Goal: Check status: Check status

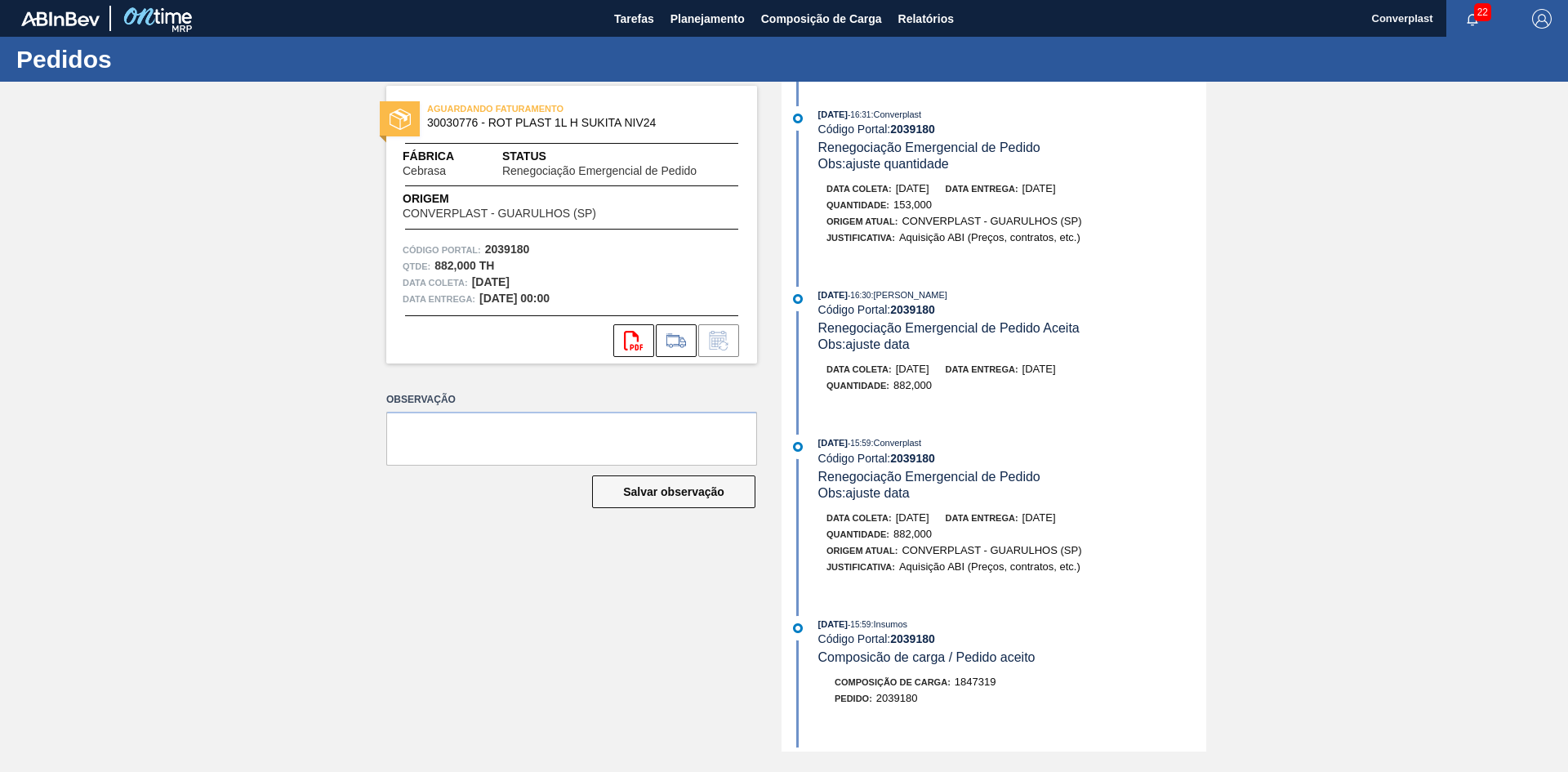
scroll to position [327, 0]
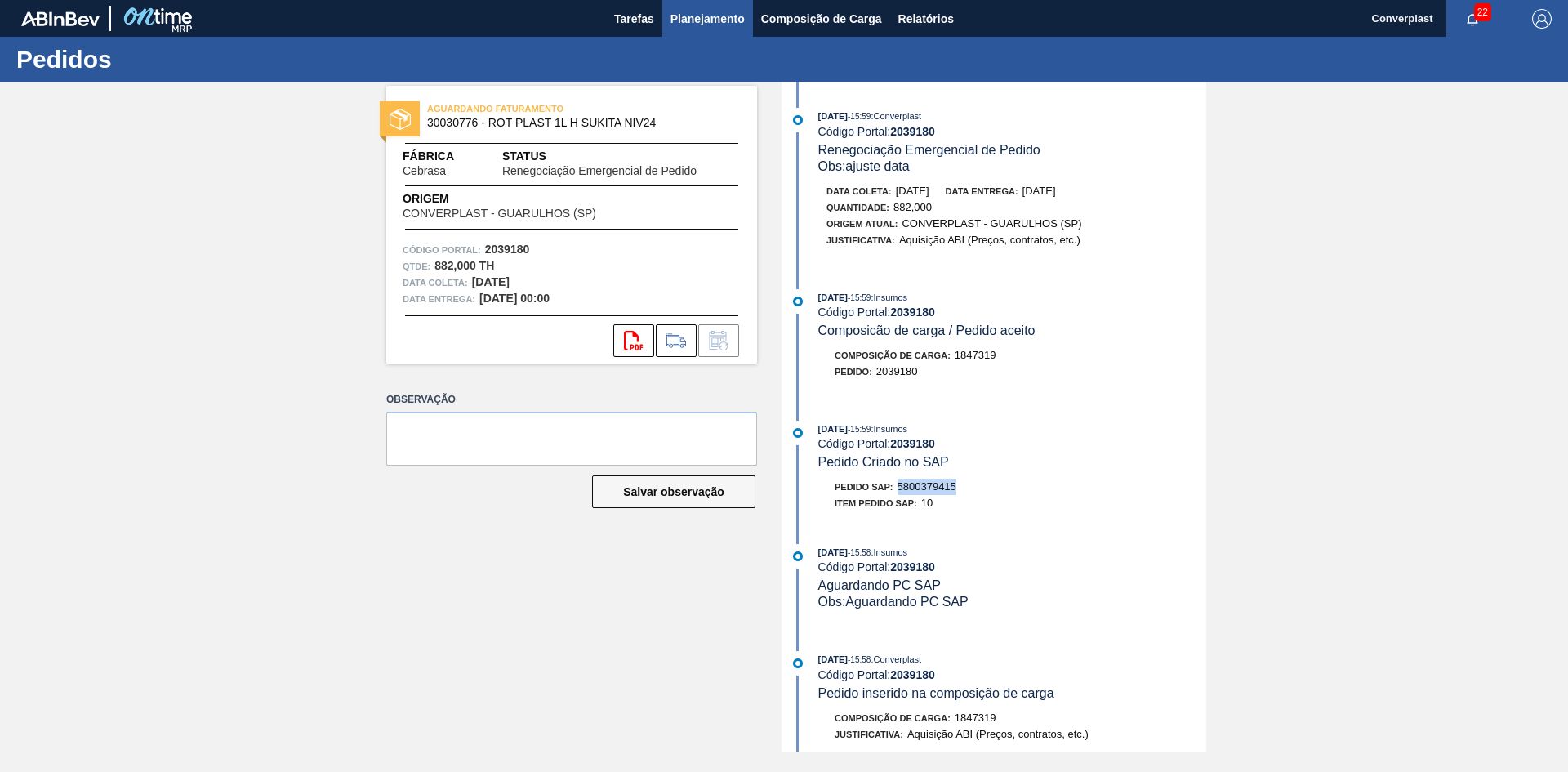
click at [726, 16] on span "Planejamento" at bounding box center [707, 18] width 74 height 20
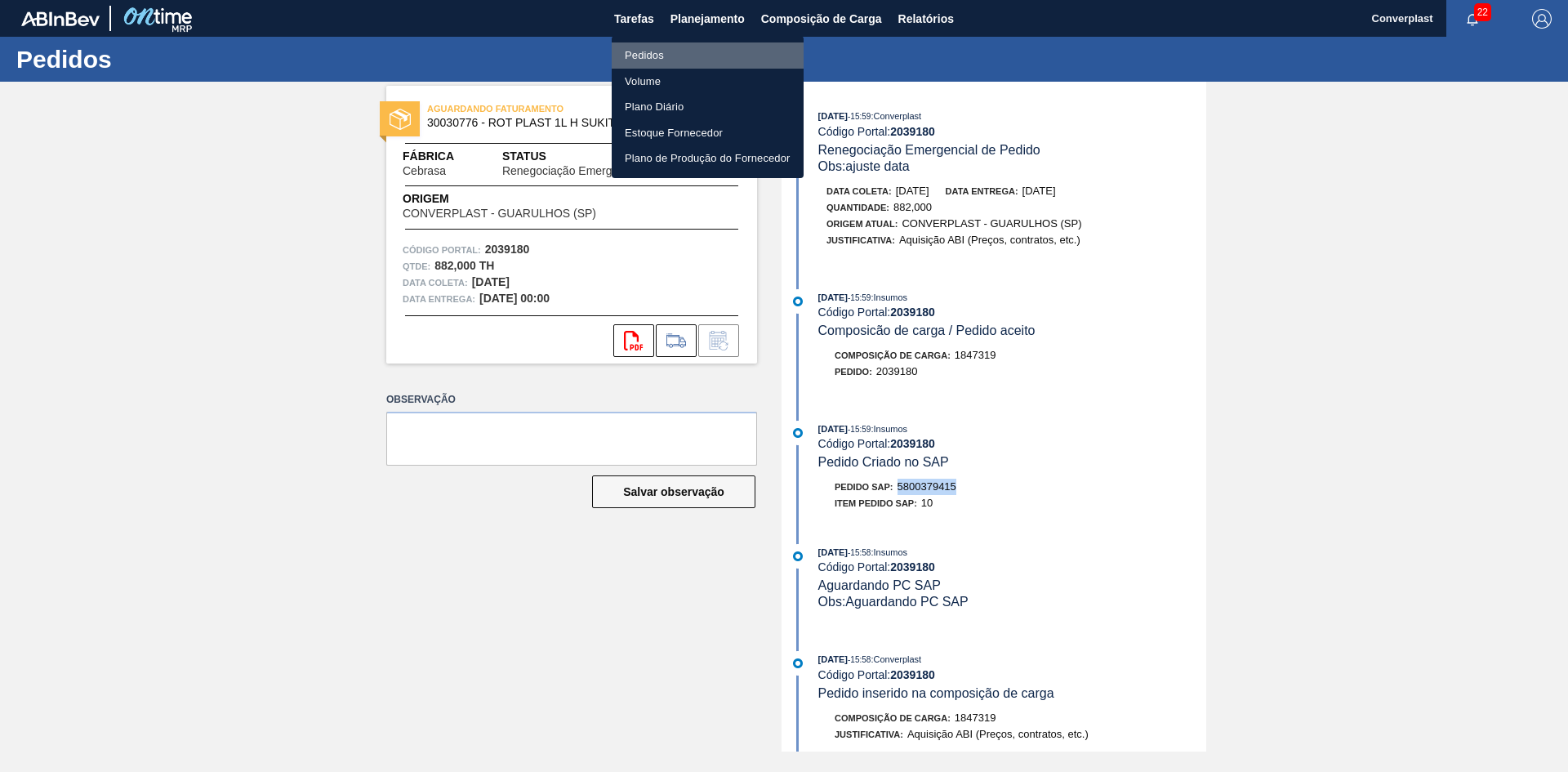
click at [666, 50] on li "Pedidos" at bounding box center [707, 56] width 192 height 27
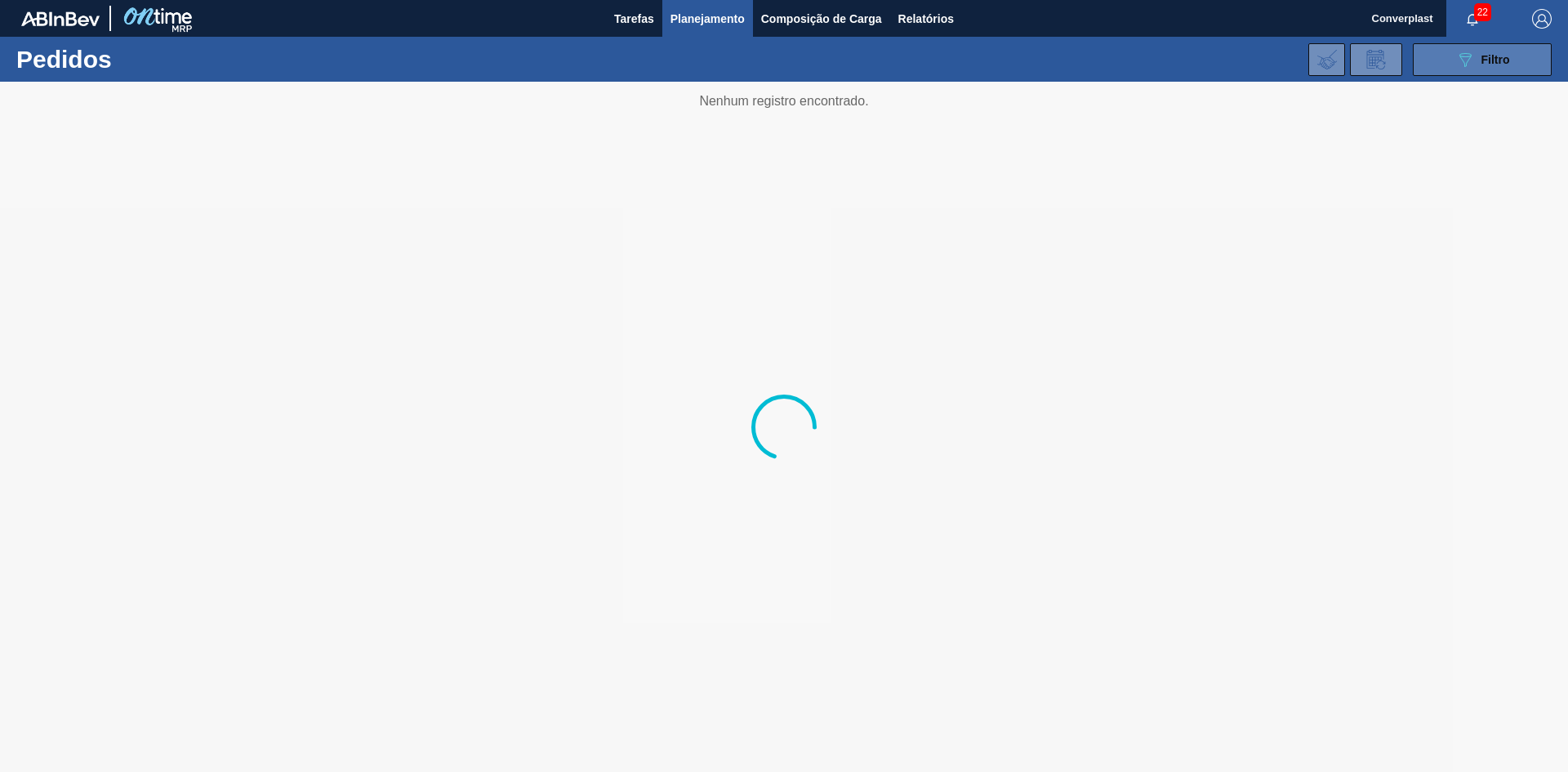
click at [1440, 57] on button "089F7B8B-B2A5-4AFE-B5C0-19BA573D28AC Filtro" at bounding box center [1482, 60] width 139 height 32
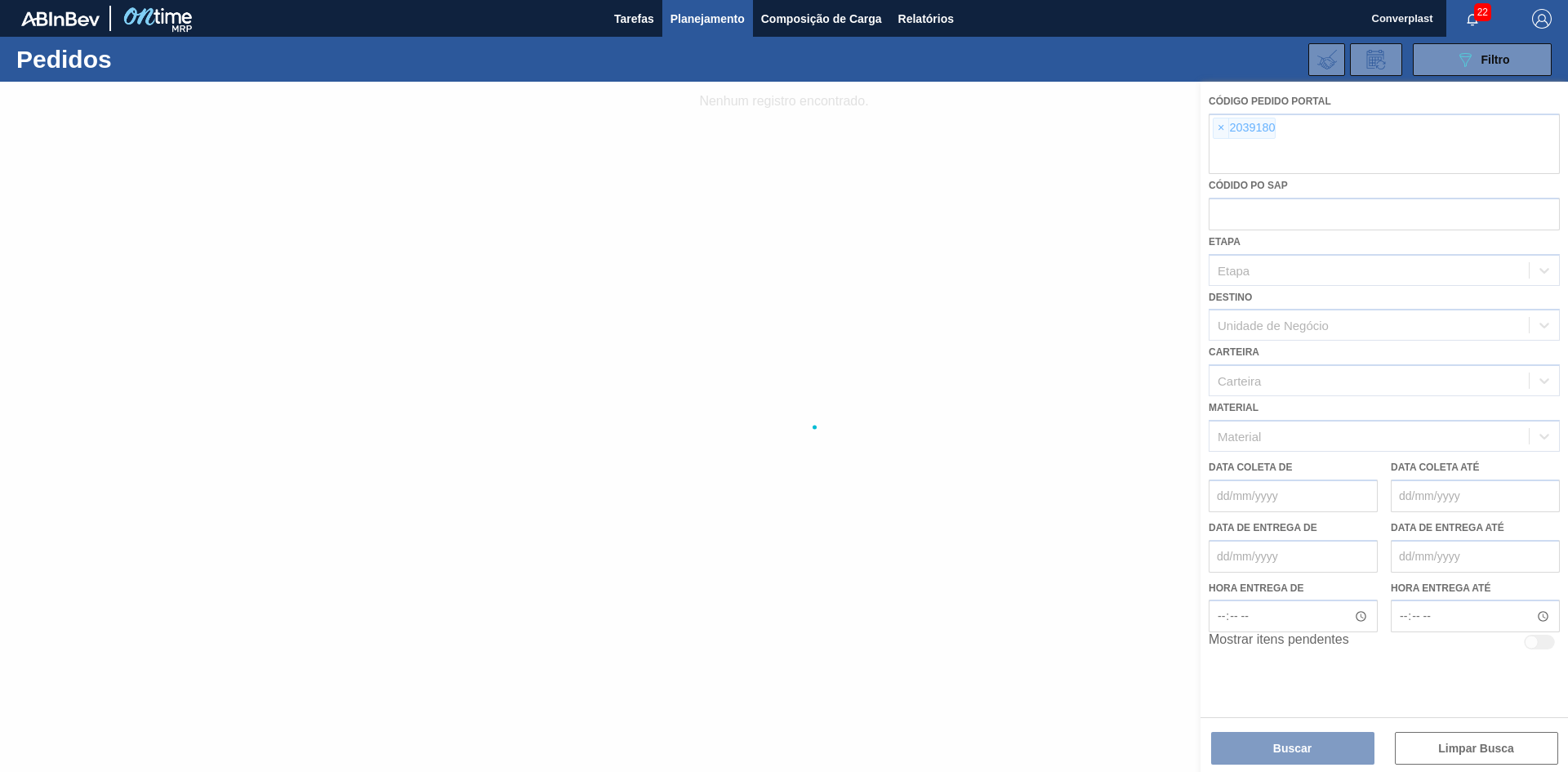
click at [1225, 134] on div at bounding box center [784, 426] width 1568 height 691
click at [1220, 134] on div at bounding box center [784, 426] width 1568 height 691
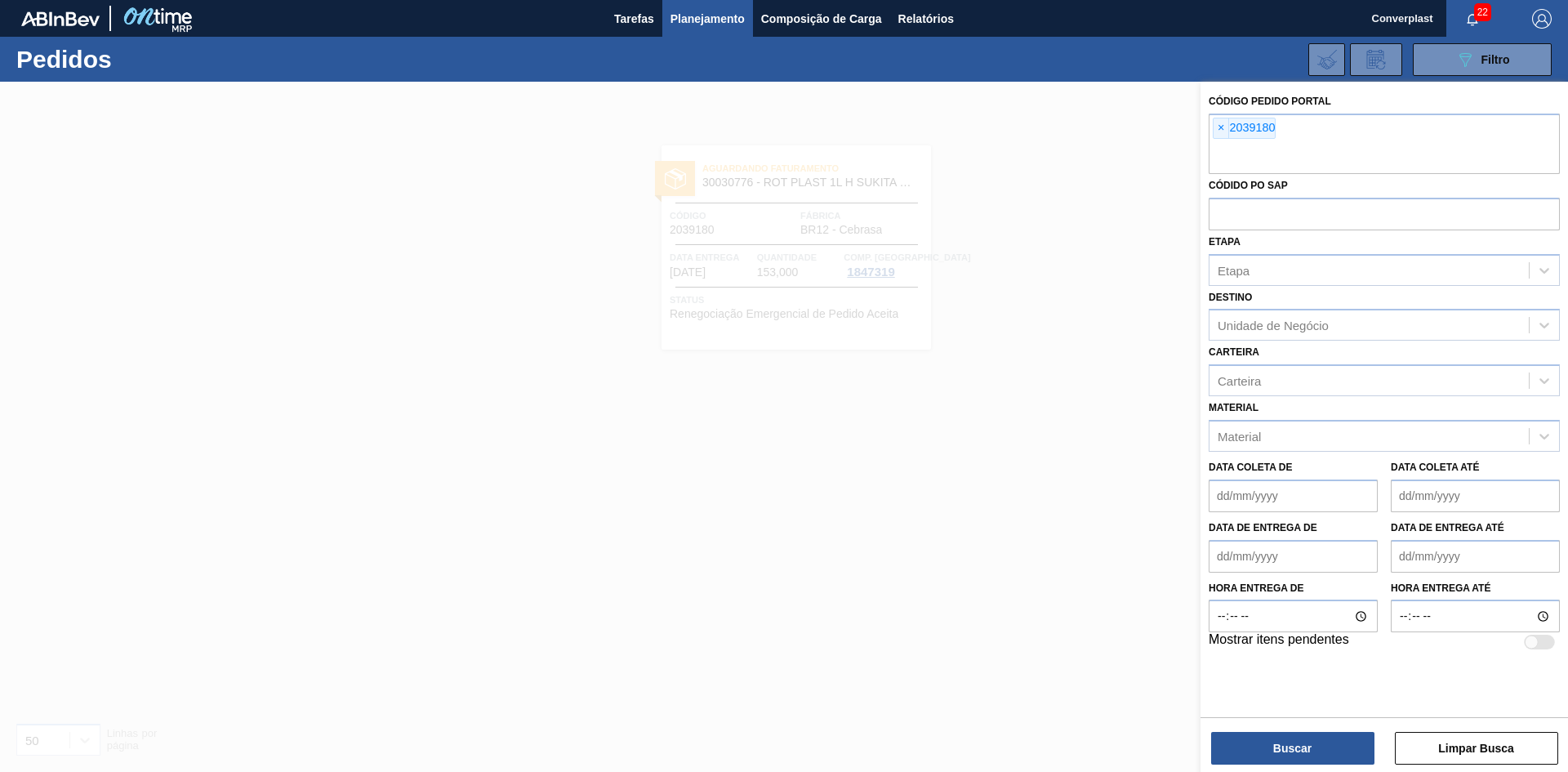
click at [1220, 134] on span "×" at bounding box center [1221, 128] width 15 height 20
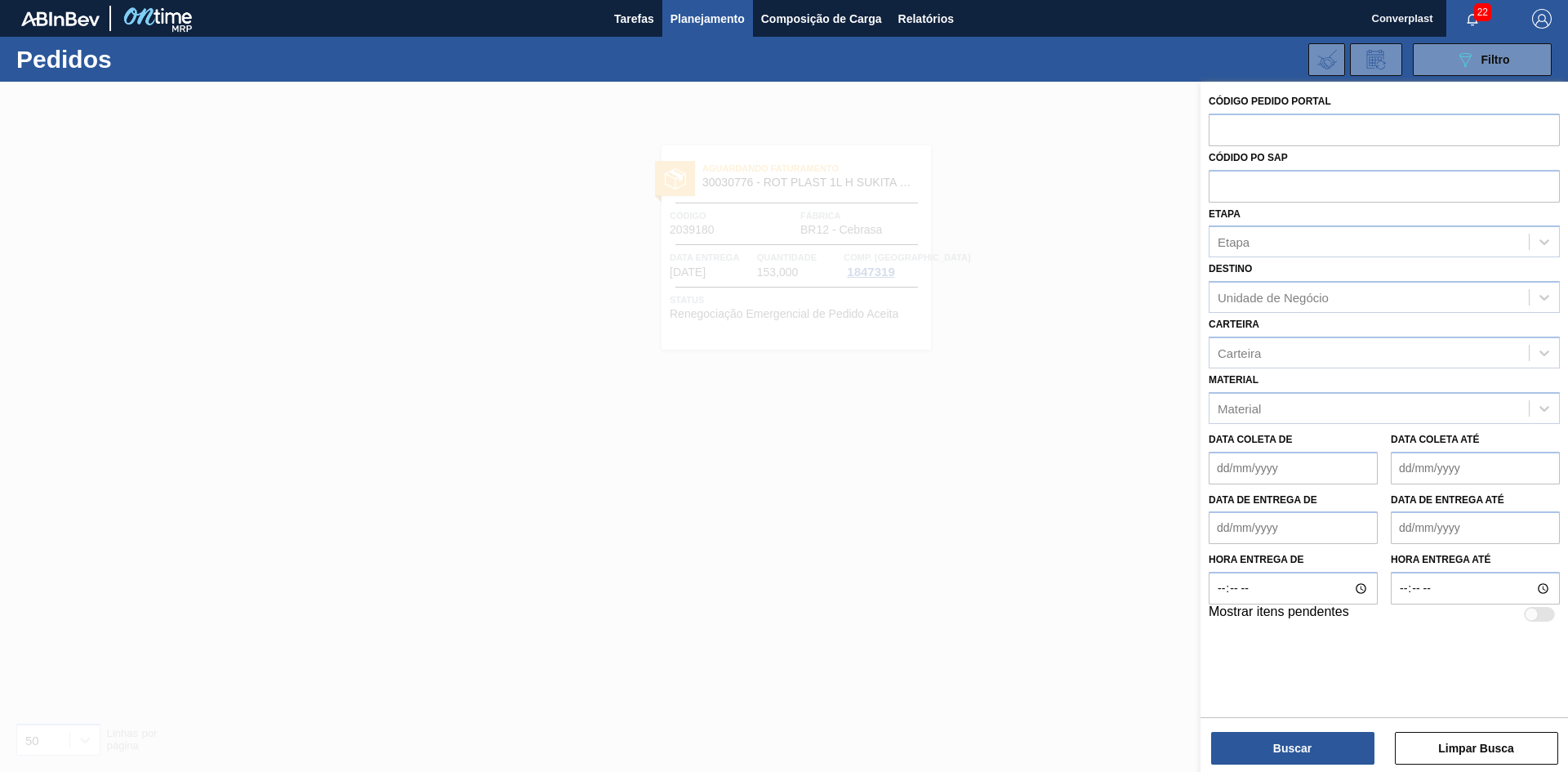
paste input "2032511"
type input "2032511"
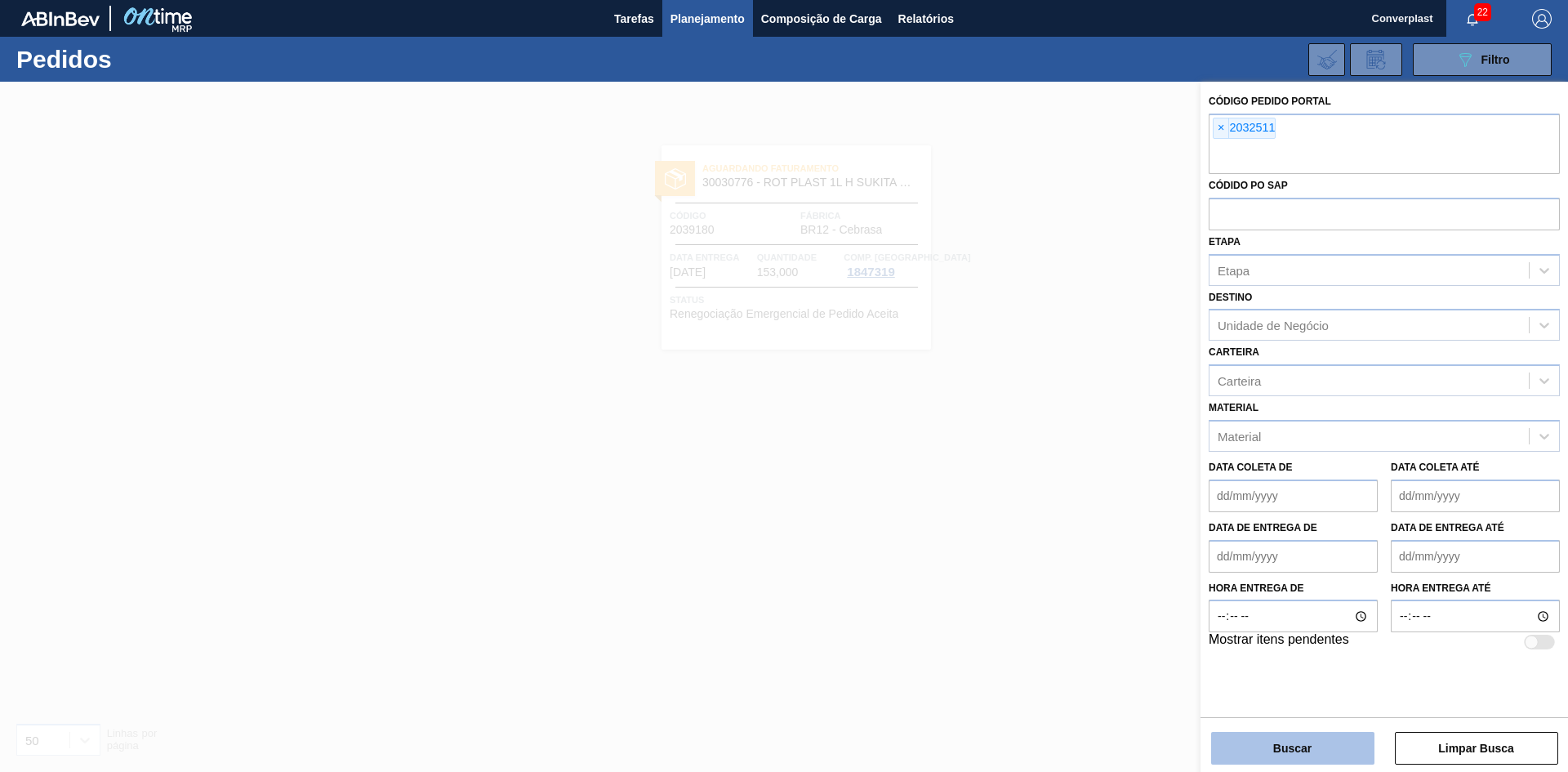
click at [1308, 742] on button "Buscar" at bounding box center [1292, 748] width 163 height 32
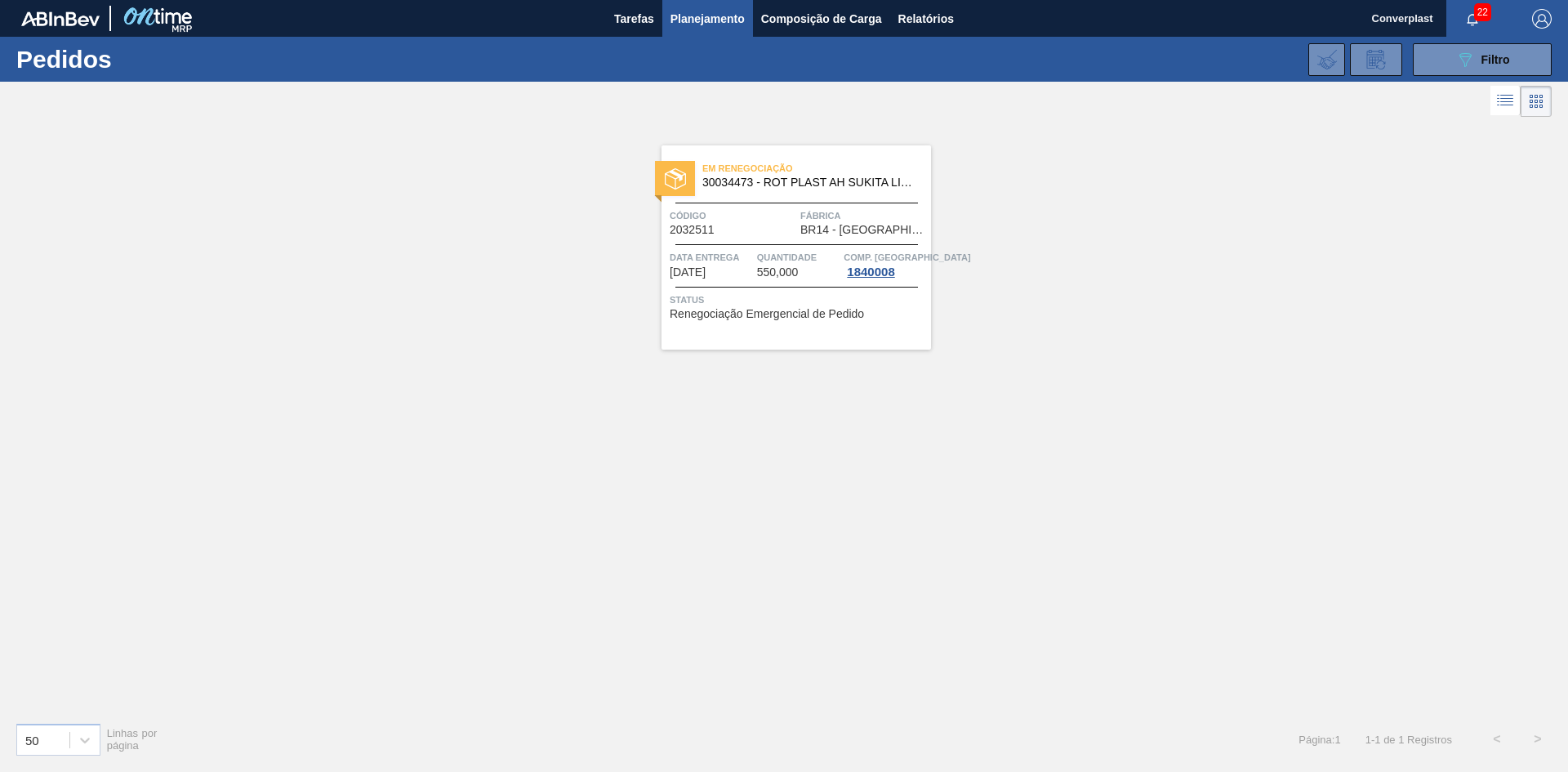
click at [861, 187] on span "30034473 - ROT PLAST AH SUKITA LIMAO 2L NIV25" at bounding box center [811, 182] width 216 height 12
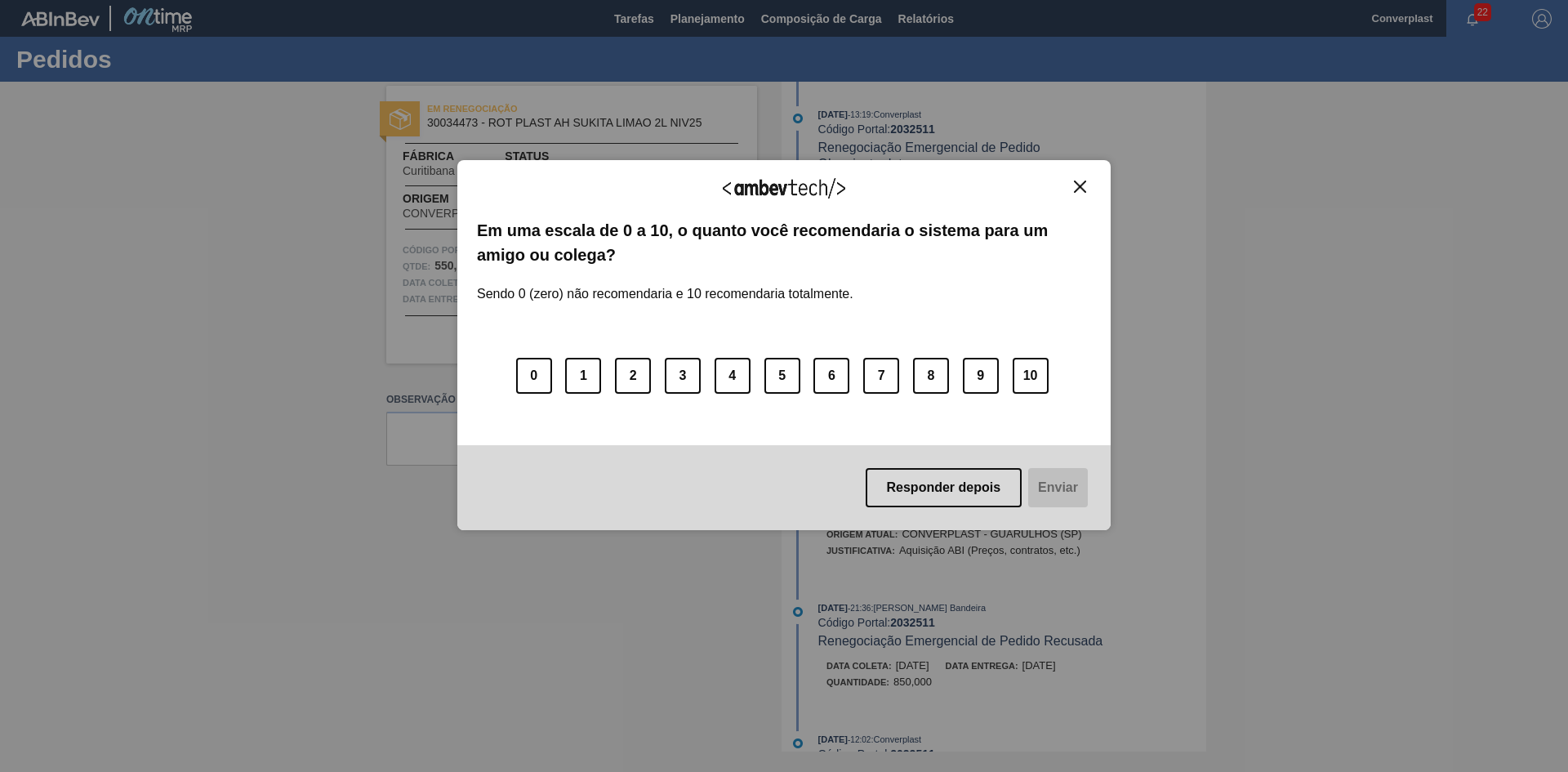
click at [1078, 183] on img "Close" at bounding box center [1079, 187] width 12 height 12
